Goal: Information Seeking & Learning: Compare options

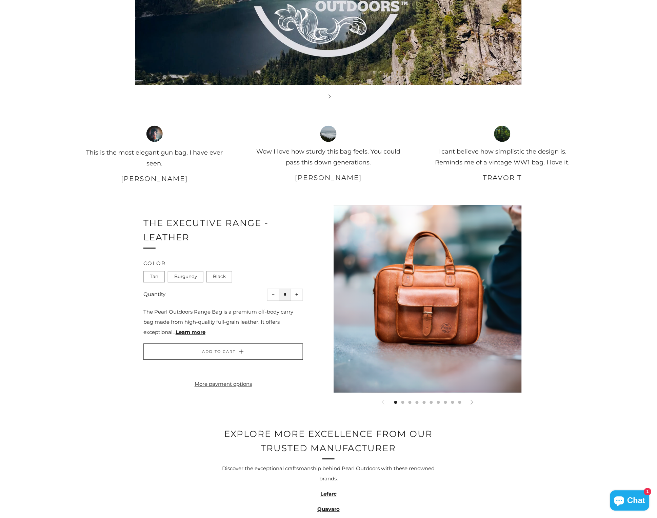
scroll to position [821, 0]
click at [471, 400] on icon at bounding box center [472, 402] width 5 height 5
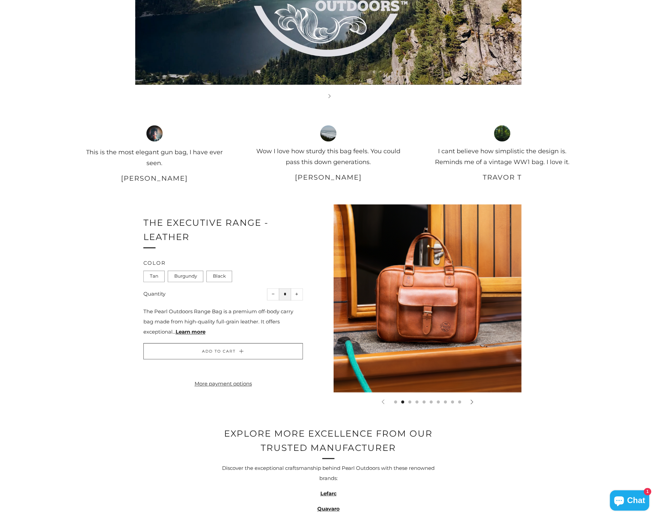
click at [471, 400] on icon at bounding box center [472, 402] width 5 height 5
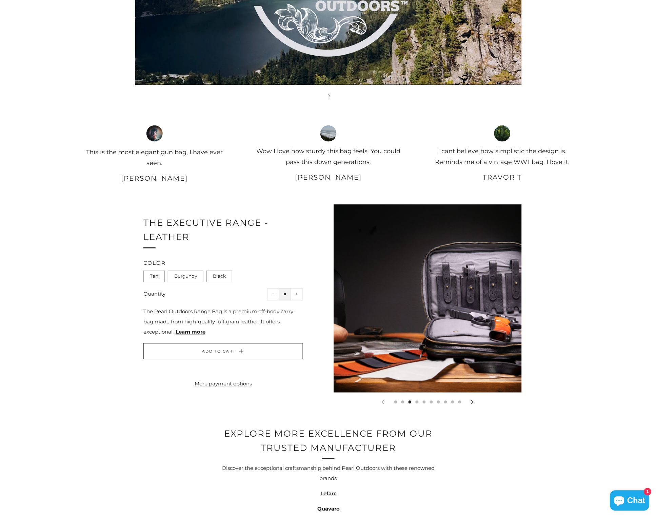
click at [471, 400] on icon at bounding box center [472, 402] width 5 height 5
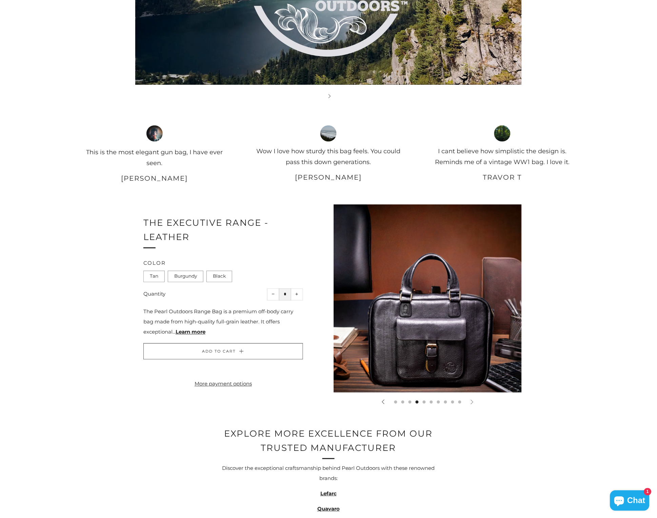
click at [384, 400] on icon at bounding box center [383, 402] width 5 height 5
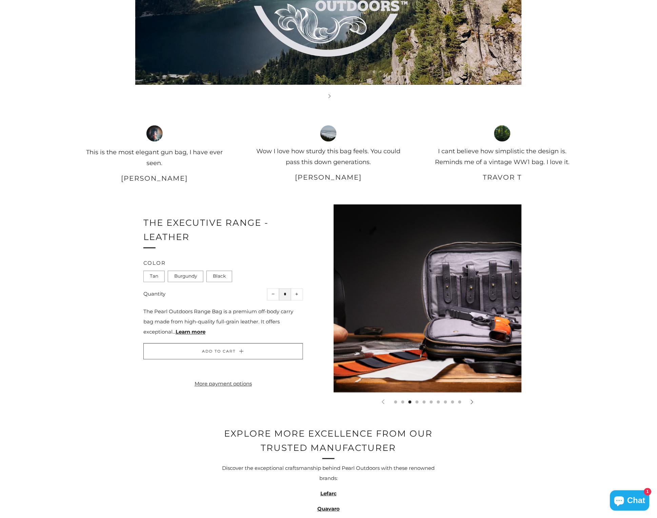
click at [473, 400] on icon at bounding box center [472, 402] width 5 height 5
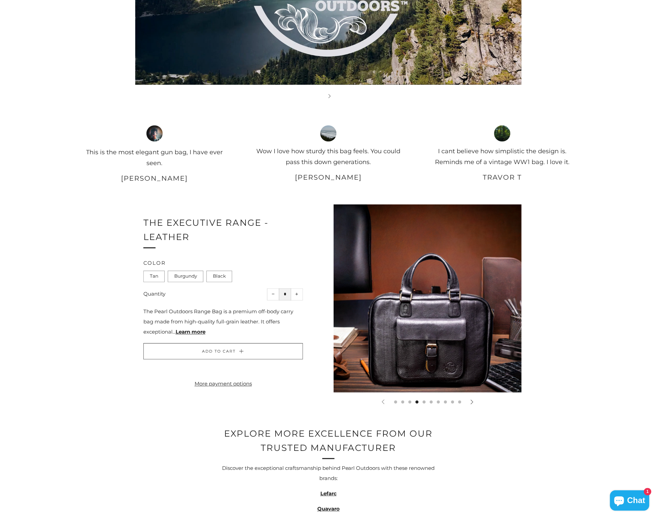
click at [473, 400] on icon at bounding box center [472, 402] width 5 height 5
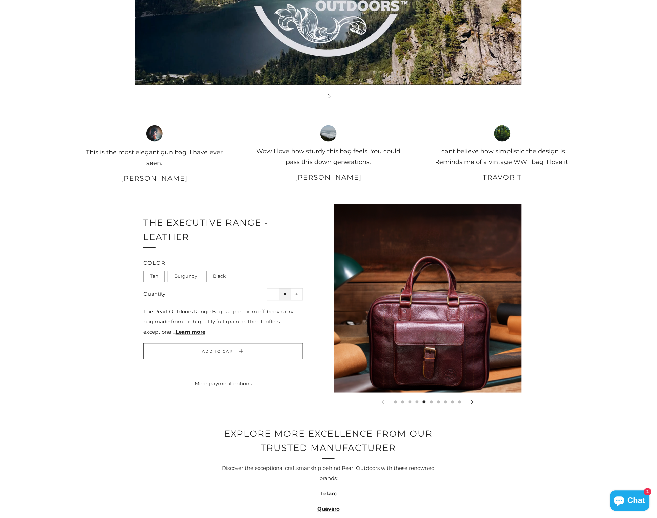
click at [473, 400] on icon at bounding box center [472, 402] width 5 height 5
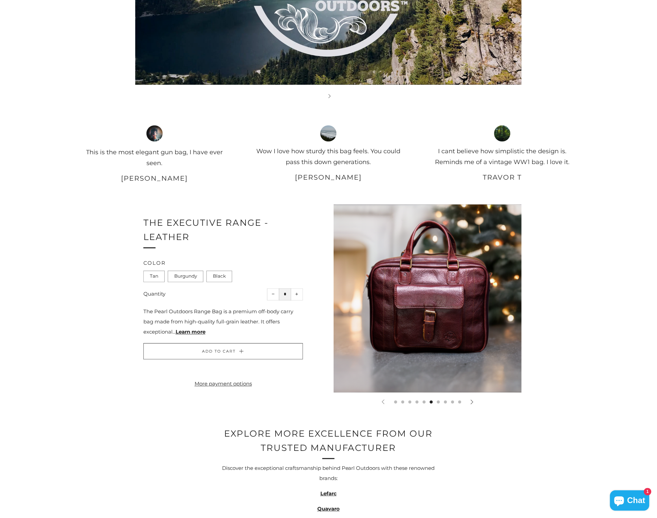
click at [473, 400] on icon at bounding box center [472, 402] width 5 height 5
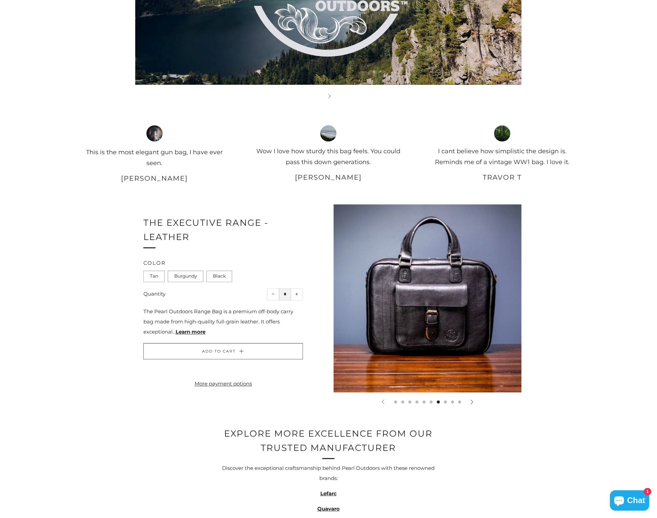
click at [473, 400] on icon at bounding box center [472, 402] width 5 height 5
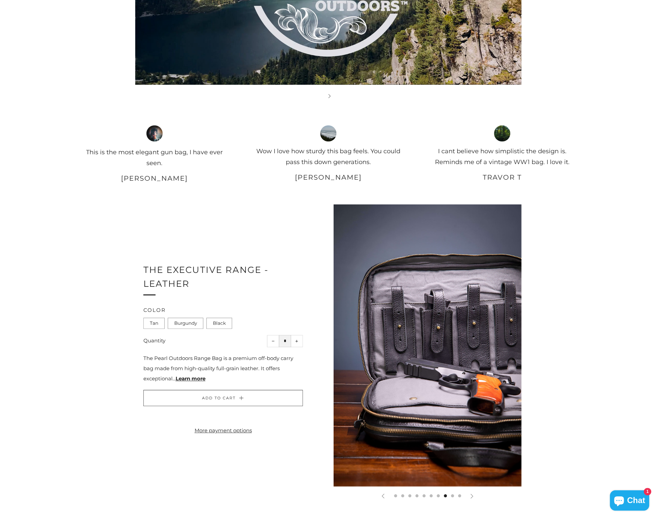
drag, startPoint x: 473, startPoint y: 400, endPoint x: 519, endPoint y: 463, distance: 78.5
click at [545, 382] on div "1 2 3 4 5 6 7 8" at bounding box center [328, 353] width 657 height 297
click at [471, 494] on icon at bounding box center [472, 496] width 5 height 5
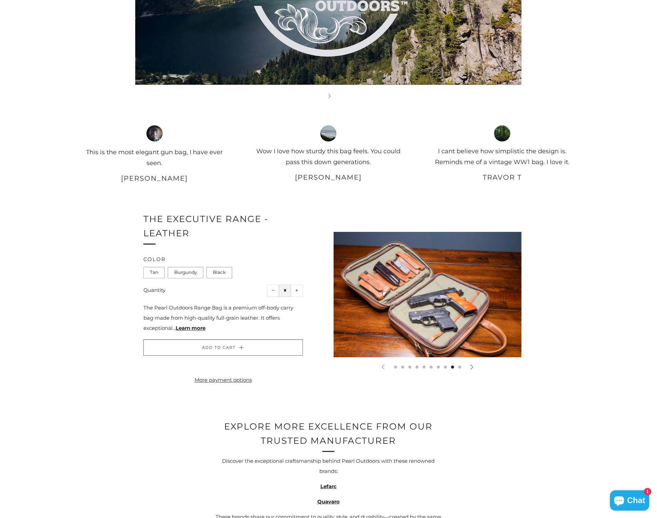
click at [475, 370] on div at bounding box center [472, 367] width 15 height 15
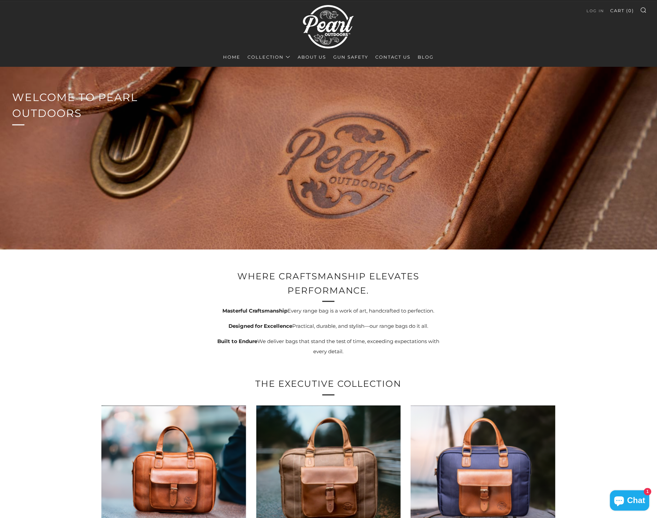
scroll to position [0, 0]
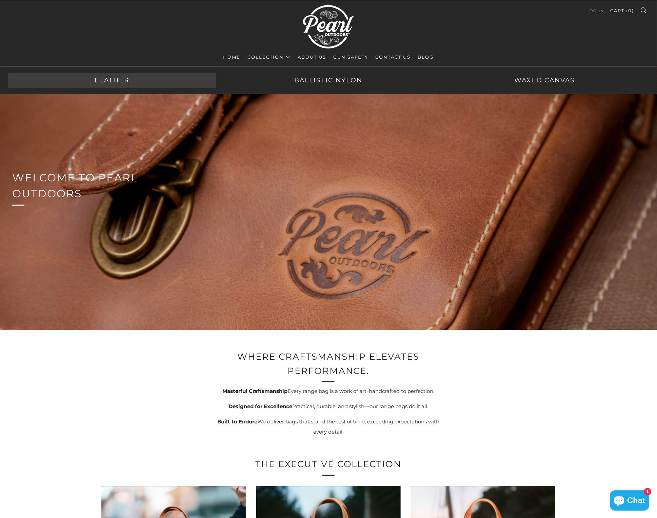
click at [131, 79] on link "Leather" at bounding box center [112, 80] width 208 height 15
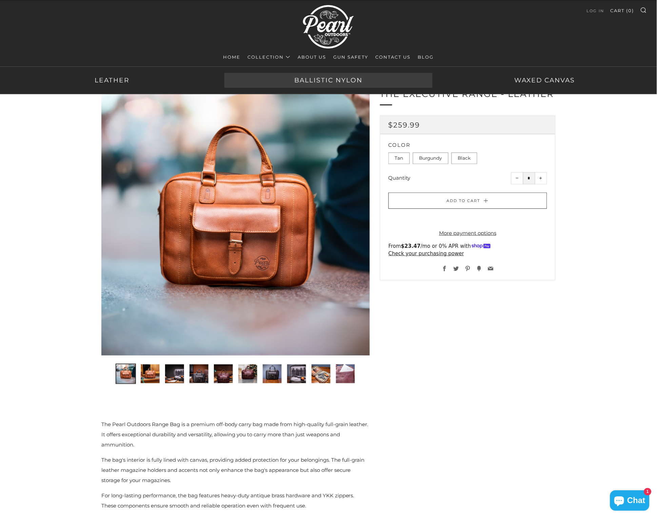
click at [312, 81] on link "Ballistic Nylon" at bounding box center [329, 80] width 208 height 15
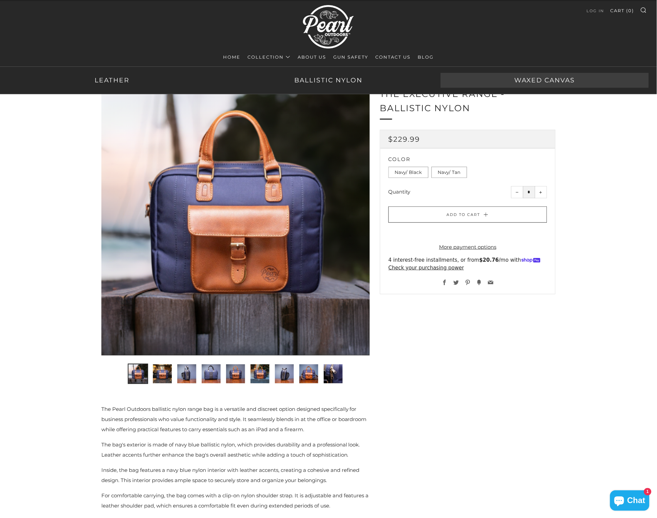
click at [551, 83] on link "Waxed Canvas" at bounding box center [545, 80] width 208 height 15
